Goal: Transaction & Acquisition: Purchase product/service

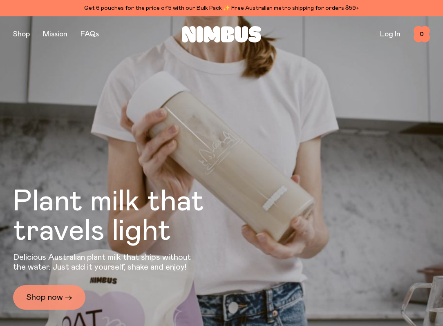
click at [52, 295] on link "Shop now →" at bounding box center [49, 297] width 72 height 24
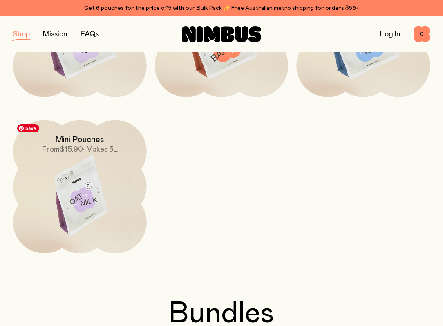
scroll to position [210, 0]
click at [80, 216] on img at bounding box center [80, 198] width 134 height 157
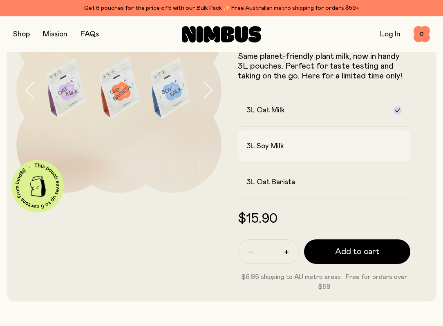
scroll to position [81, 0]
click at [284, 142] on h2 "3L Soy Milk" at bounding box center [265, 146] width 38 height 10
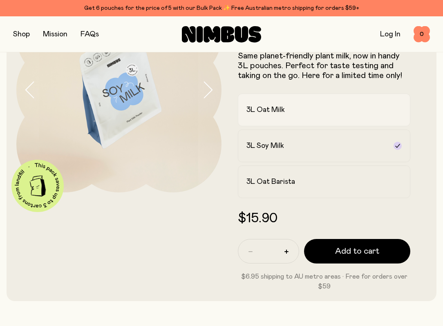
click at [285, 107] on h2 "3L Oat Milk" at bounding box center [265, 110] width 38 height 10
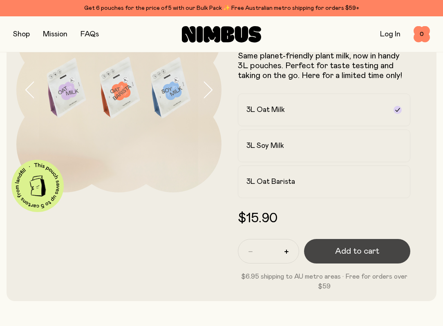
click at [325, 248] on button "Add to cart" at bounding box center [357, 251] width 106 height 24
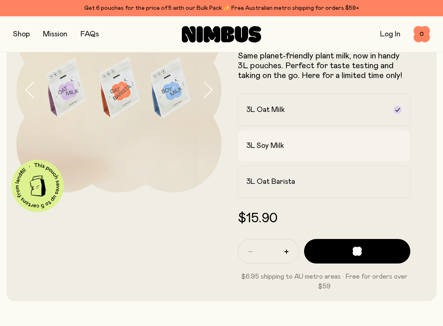
click at [320, 147] on div "3L Soy Milk" at bounding box center [316, 146] width 140 height 10
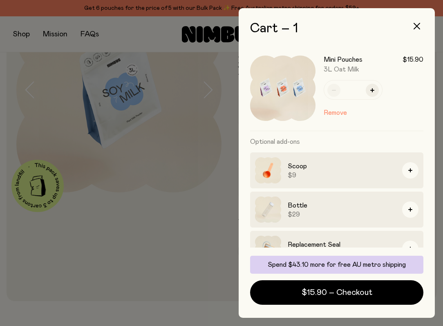
scroll to position [19, 0]
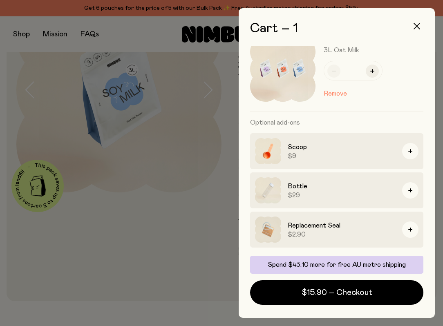
click at [418, 23] on icon "button" at bounding box center [416, 26] width 7 height 7
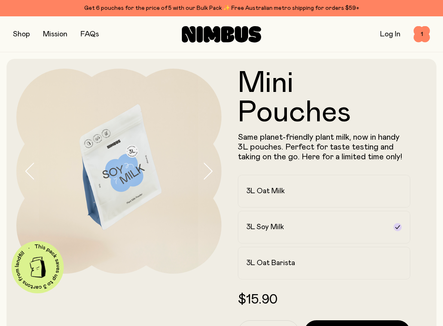
scroll to position [81, 0]
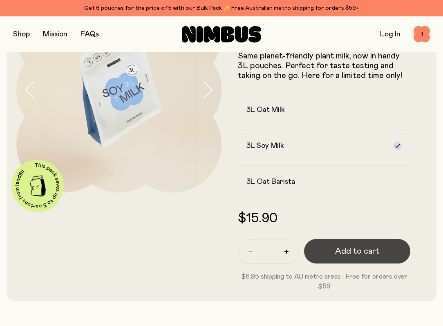
click at [362, 247] on span "Add to cart" at bounding box center [357, 250] width 44 height 11
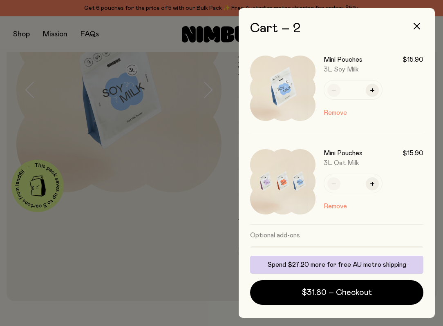
scroll to position [0, 0]
click at [212, 198] on div at bounding box center [221, 163] width 443 height 326
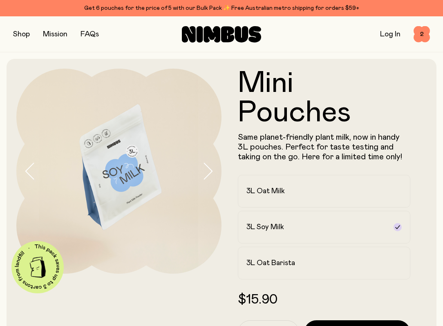
scroll to position [81, 0]
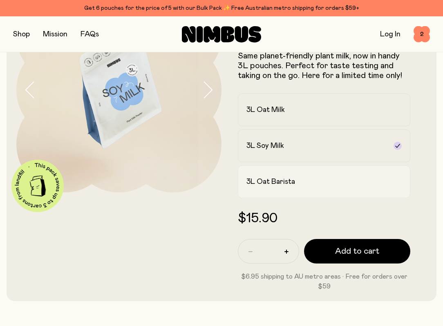
click at [291, 189] on label "3L Oat Barista" at bounding box center [324, 181] width 172 height 33
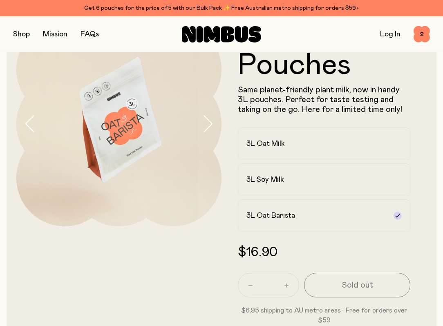
scroll to position [0, 0]
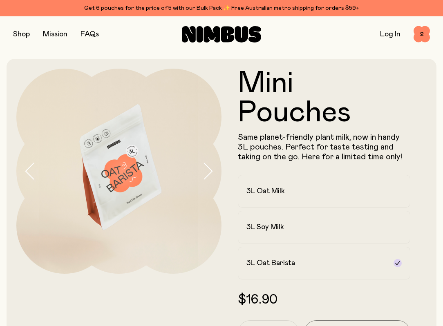
click at [27, 35] on button "button" at bounding box center [21, 34] width 17 height 11
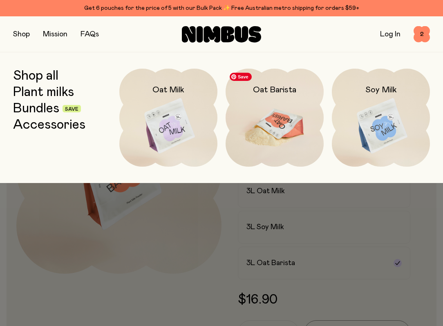
click at [273, 104] on img at bounding box center [274, 126] width 98 height 115
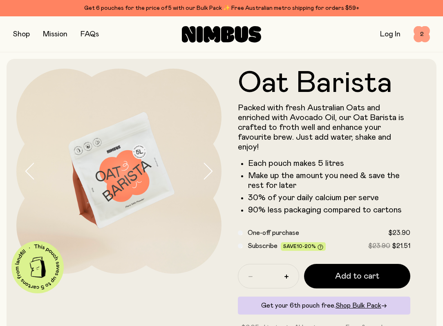
click at [421, 38] on span "2" at bounding box center [421, 34] width 16 height 16
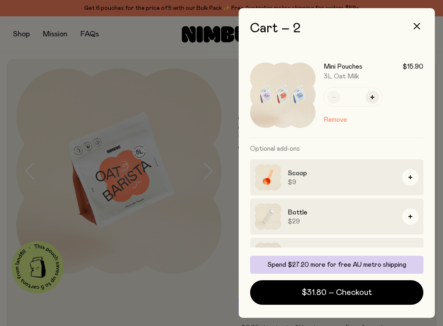
scroll to position [113, 0]
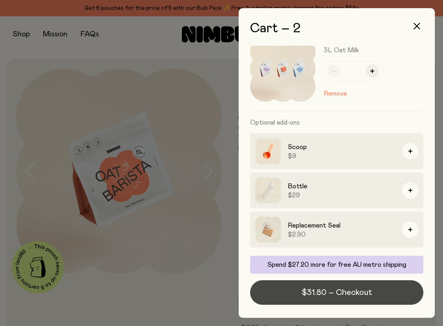
click at [330, 290] on span "$31.80 – Checkout" at bounding box center [336, 292] width 70 height 11
